Goal: Transaction & Acquisition: Purchase product/service

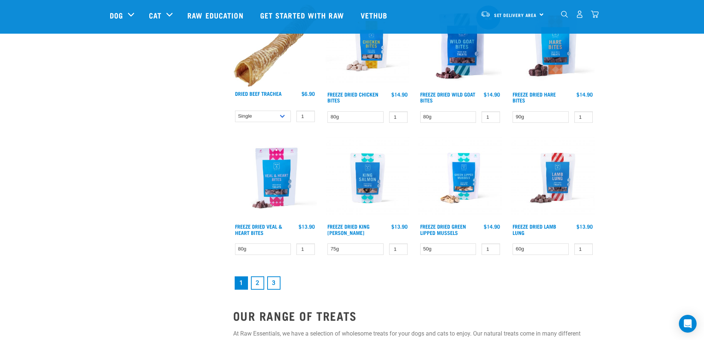
scroll to position [887, 0]
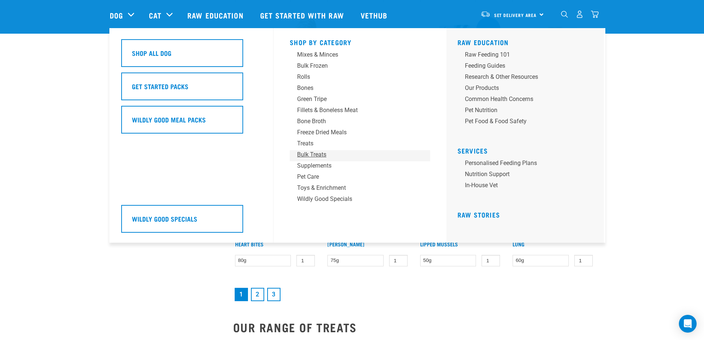
click at [314, 154] on div "Bulk Treats" at bounding box center [354, 154] width 115 height 9
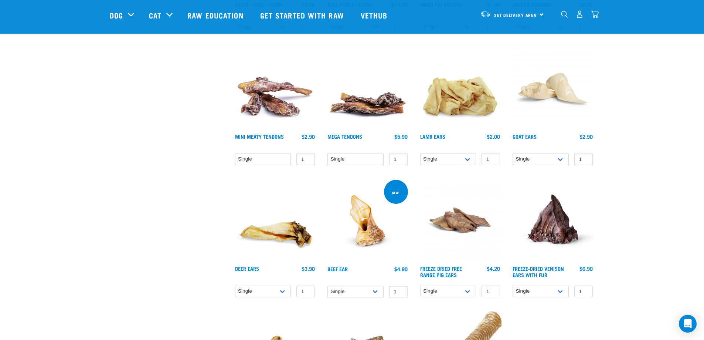
scroll to position [333, 0]
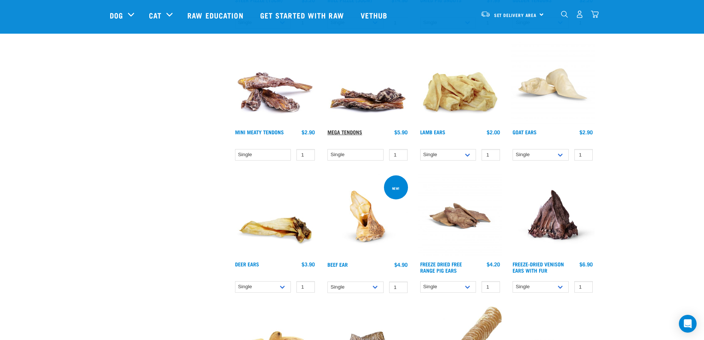
click at [353, 131] on link "Mega Tendons" at bounding box center [344, 131] width 35 height 3
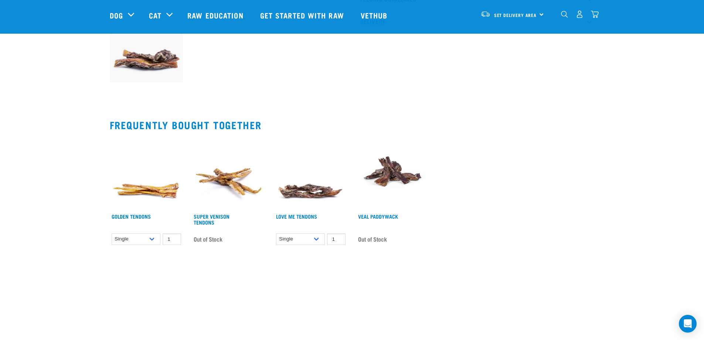
scroll to position [333, 0]
